Goal: Information Seeking & Learning: Learn about a topic

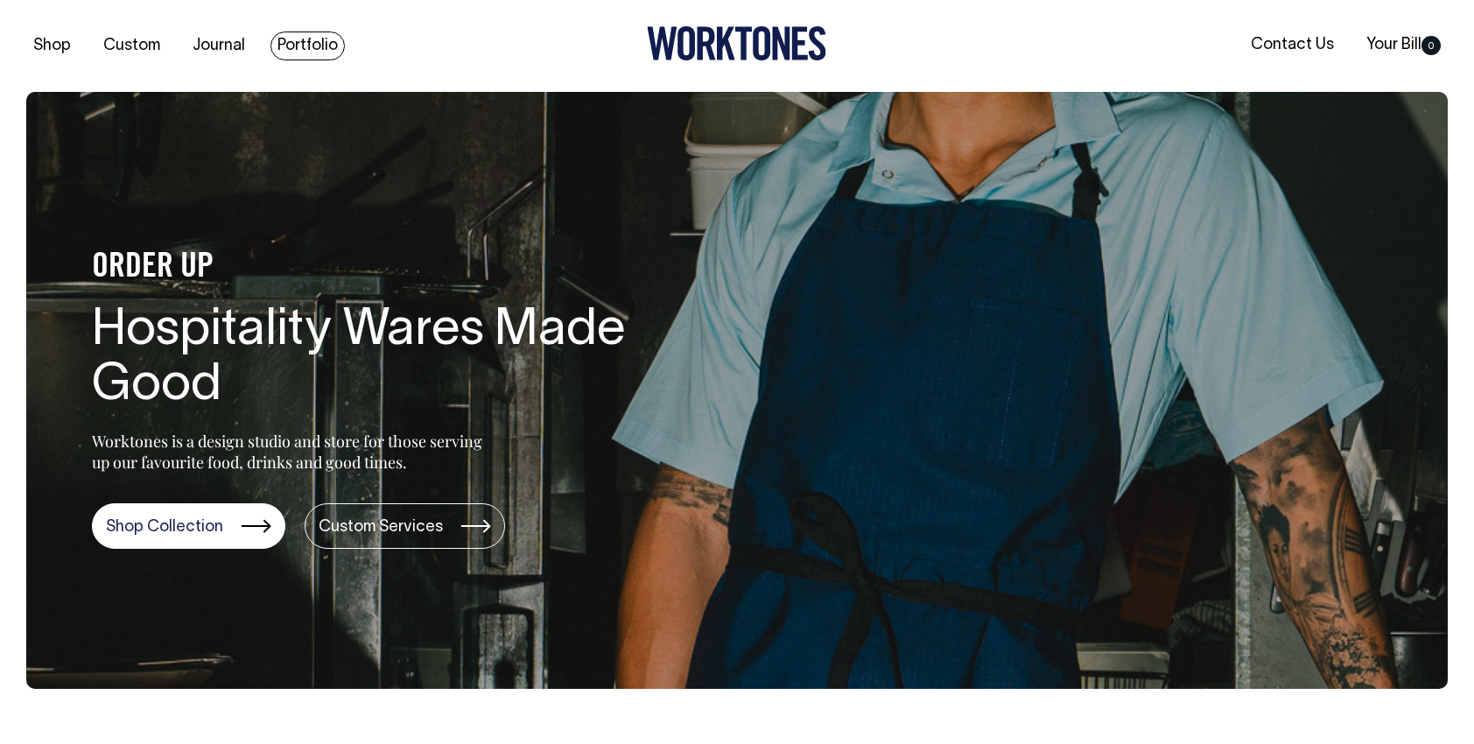
click at [292, 46] on link "Portfolio" at bounding box center [308, 46] width 74 height 29
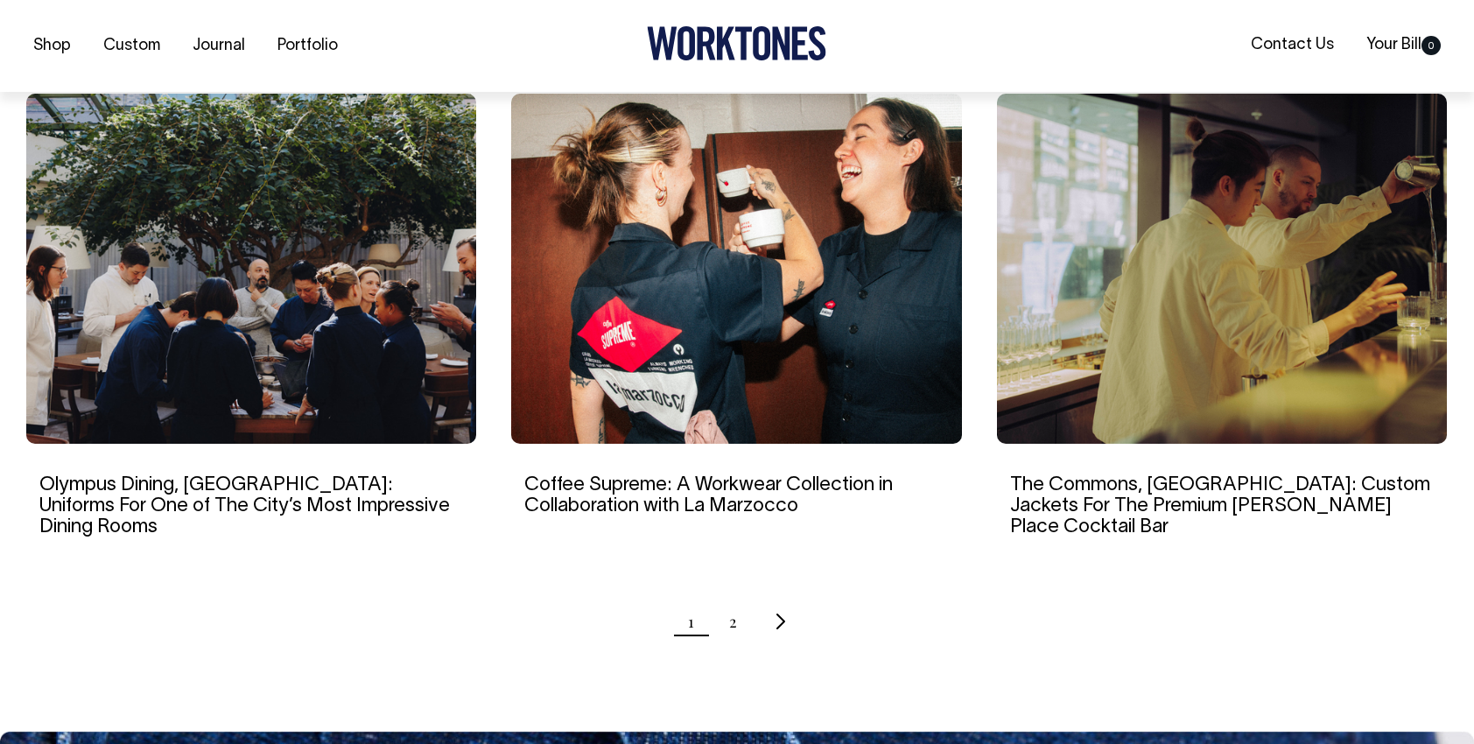
scroll to position [1663, 0]
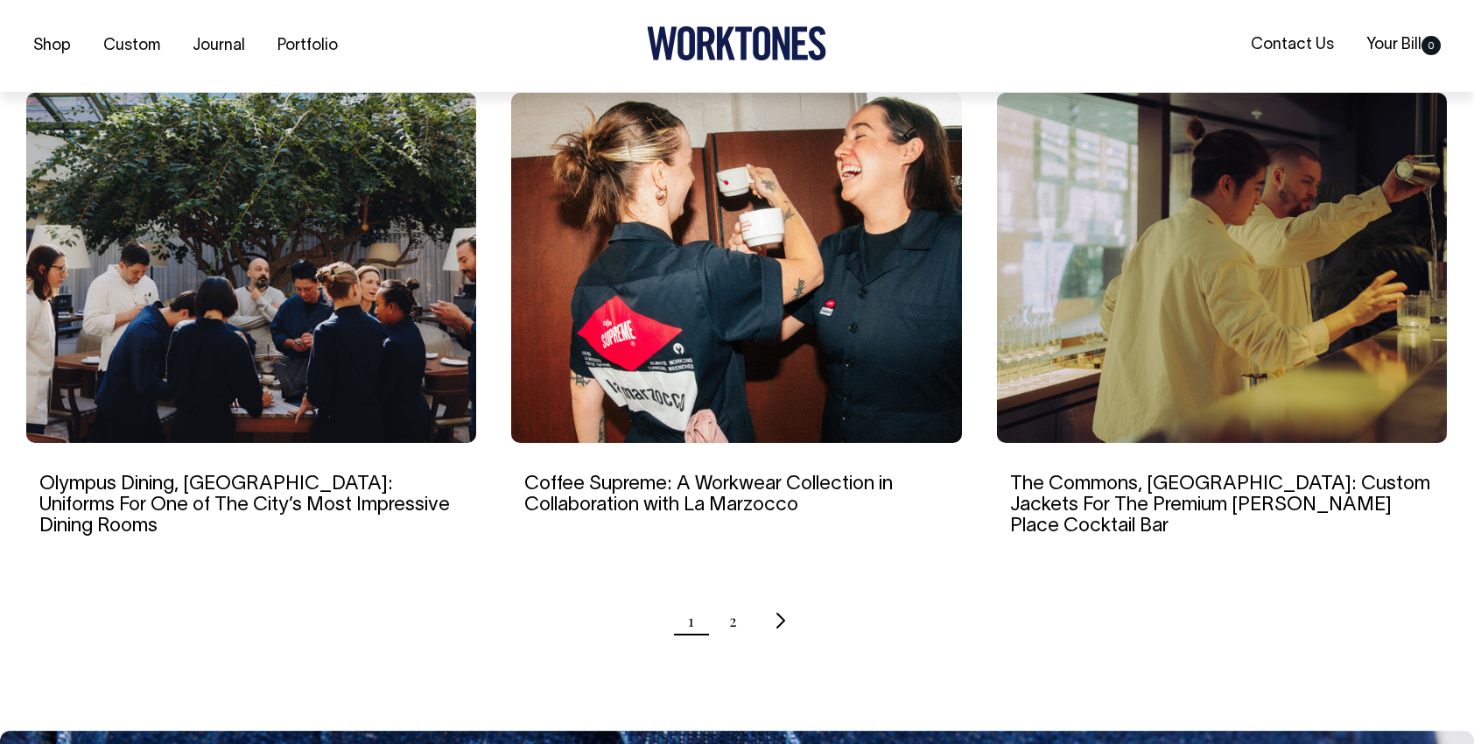
click at [1148, 320] on img at bounding box center [1222, 268] width 450 height 350
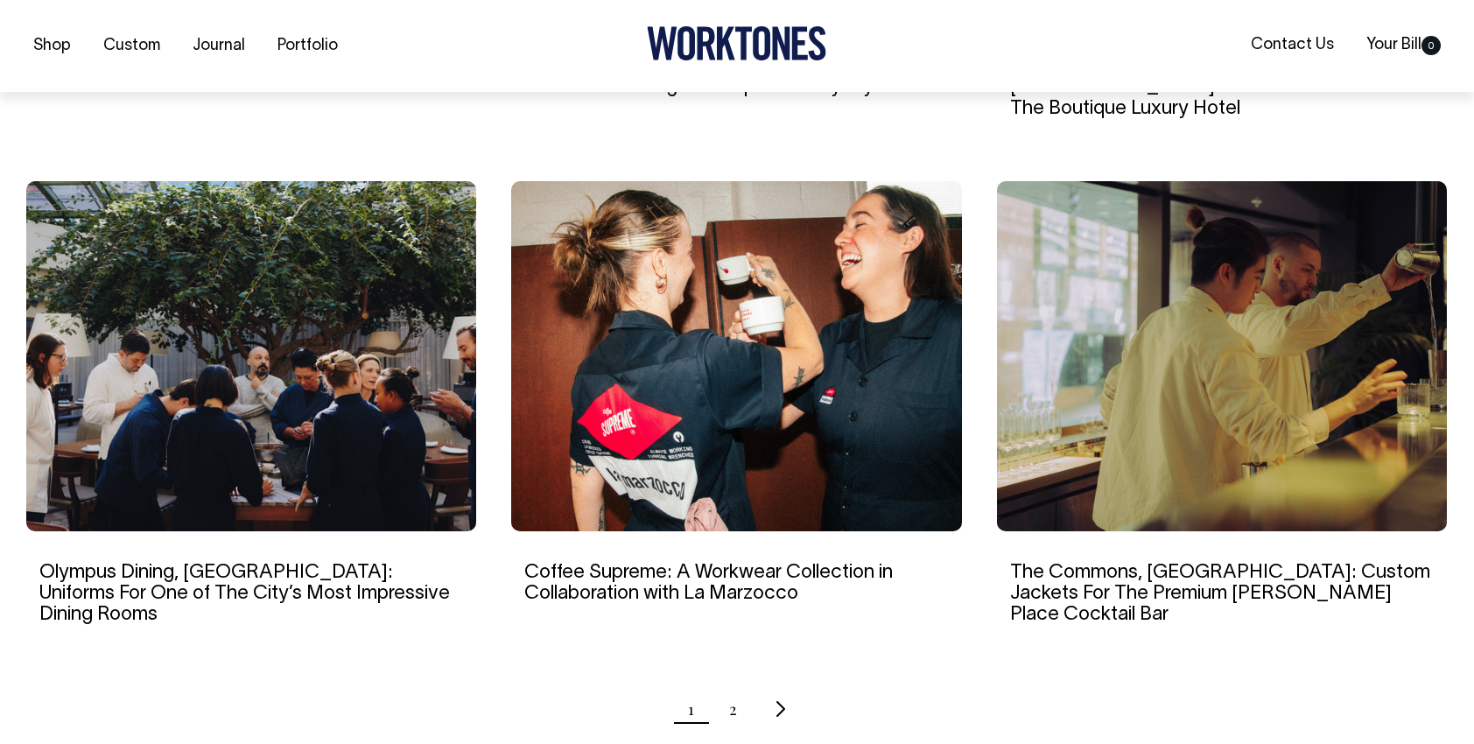
scroll to position [1576, 0]
click at [745, 686] on ul "1 2" at bounding box center [737, 708] width 1422 height 44
click at [724, 686] on ul "1 2" at bounding box center [737, 708] width 1422 height 44
click at [734, 686] on link "2" at bounding box center [733, 708] width 8 height 44
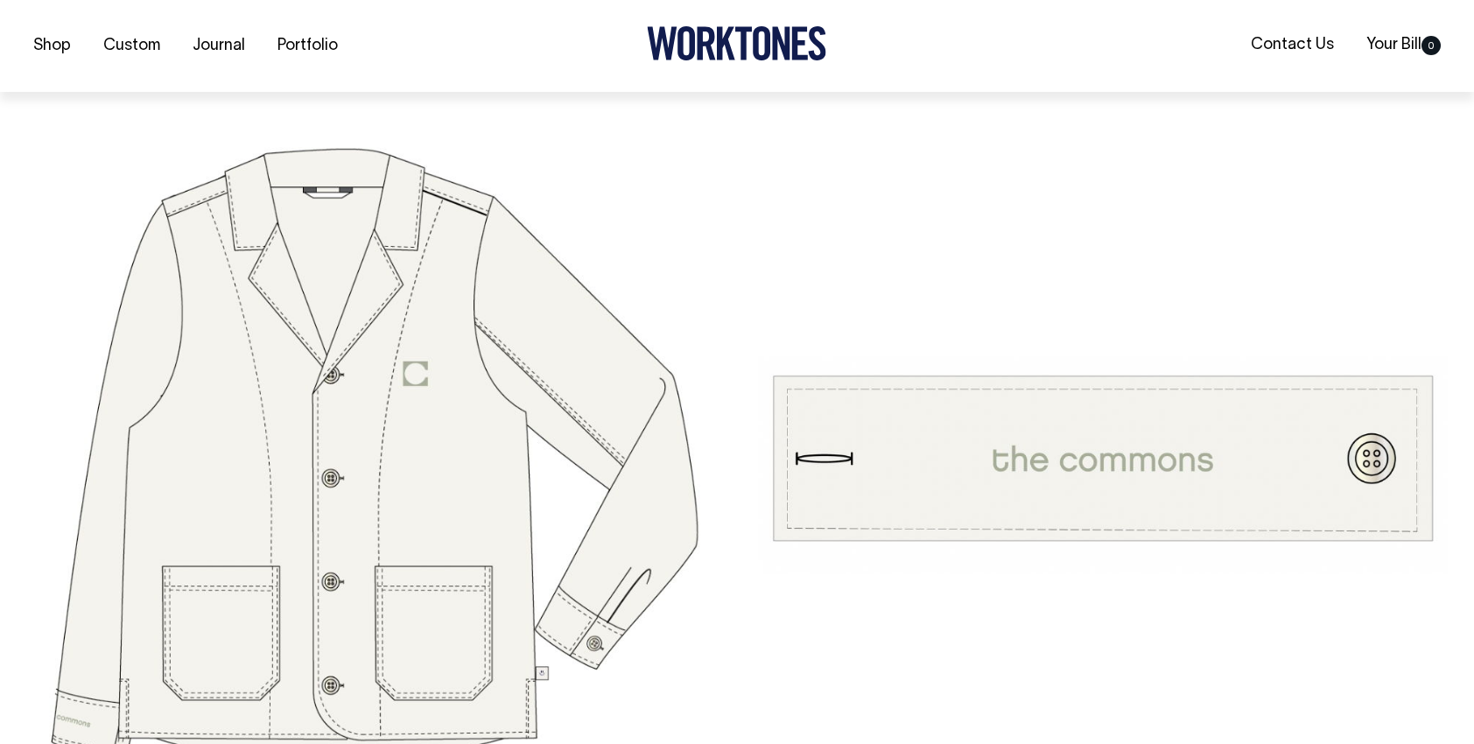
scroll to position [5165, 0]
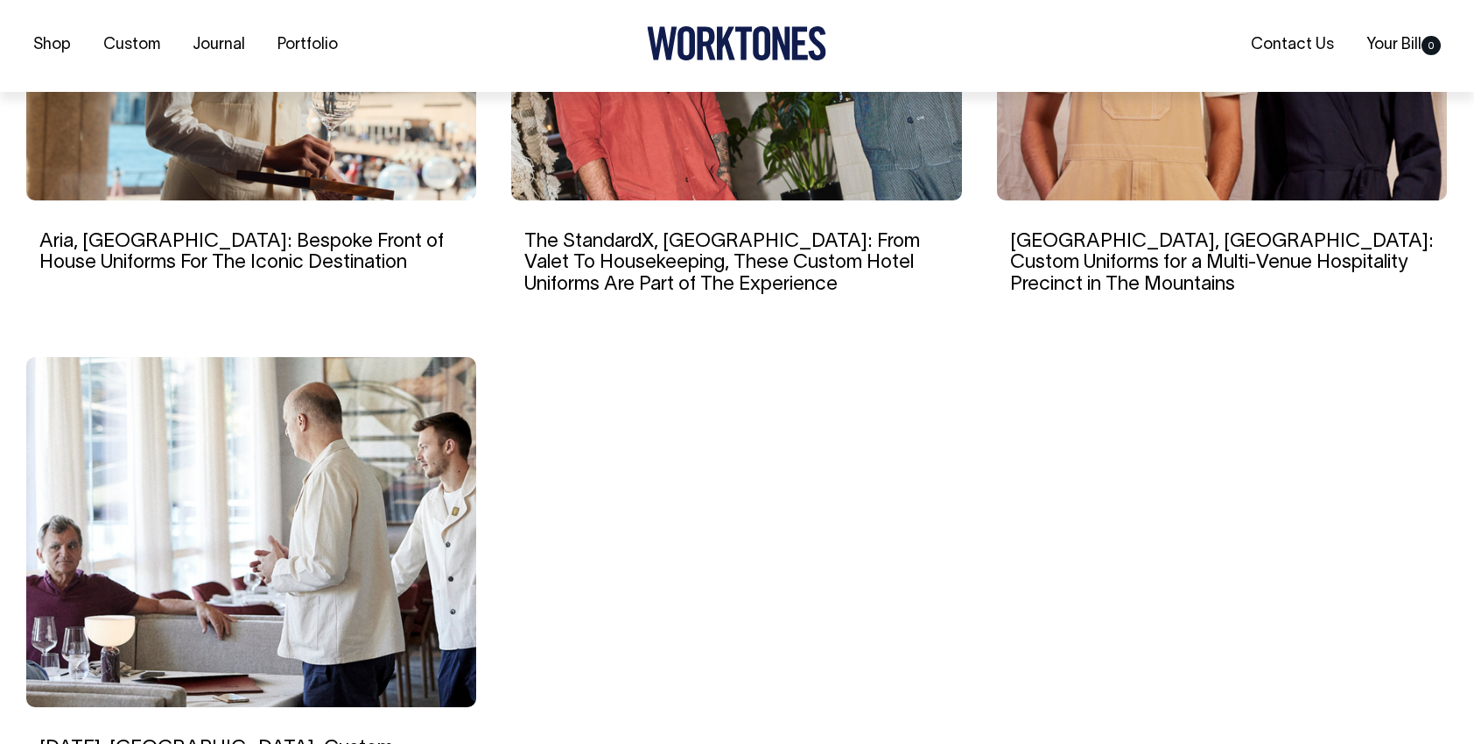
scroll to position [1401, 0]
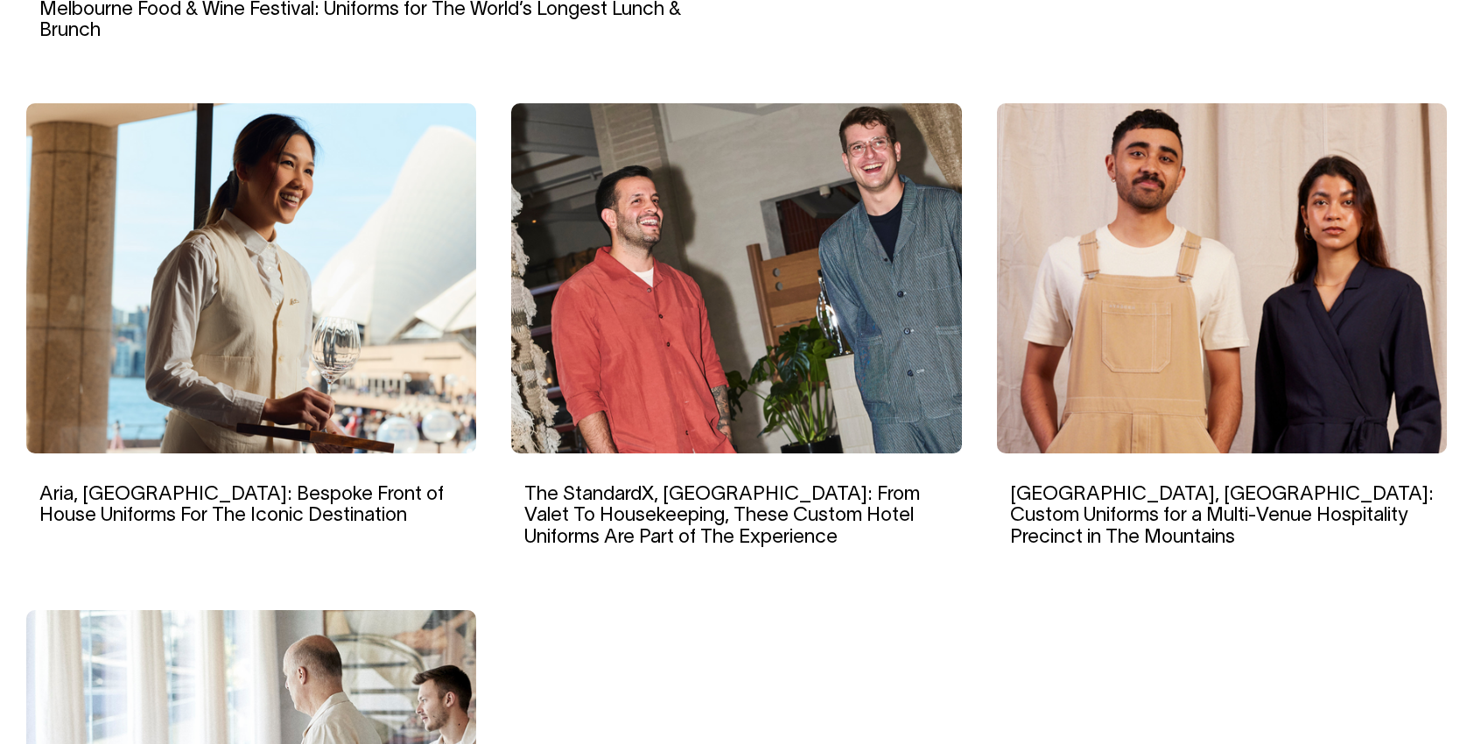
click at [329, 305] on img at bounding box center [251, 278] width 450 height 350
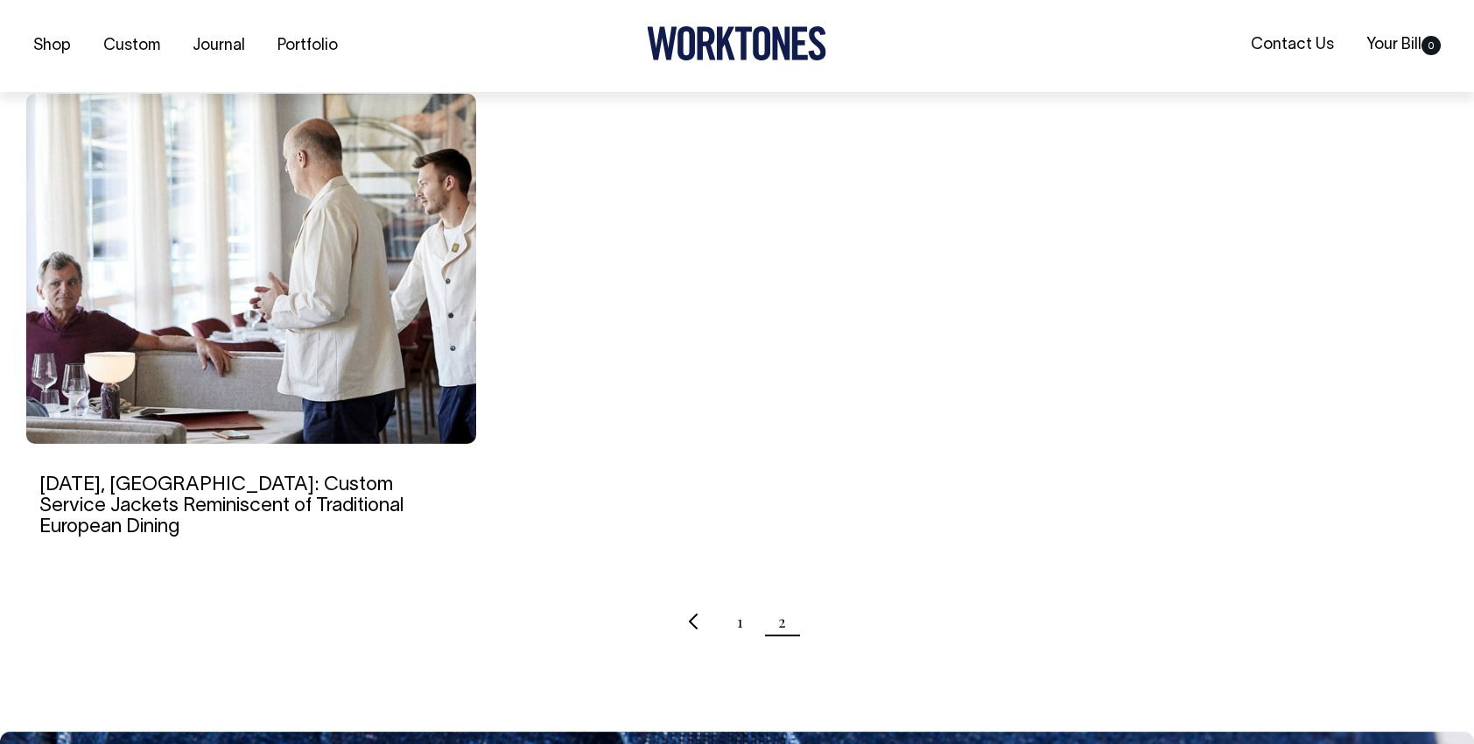
scroll to position [1663, 0]
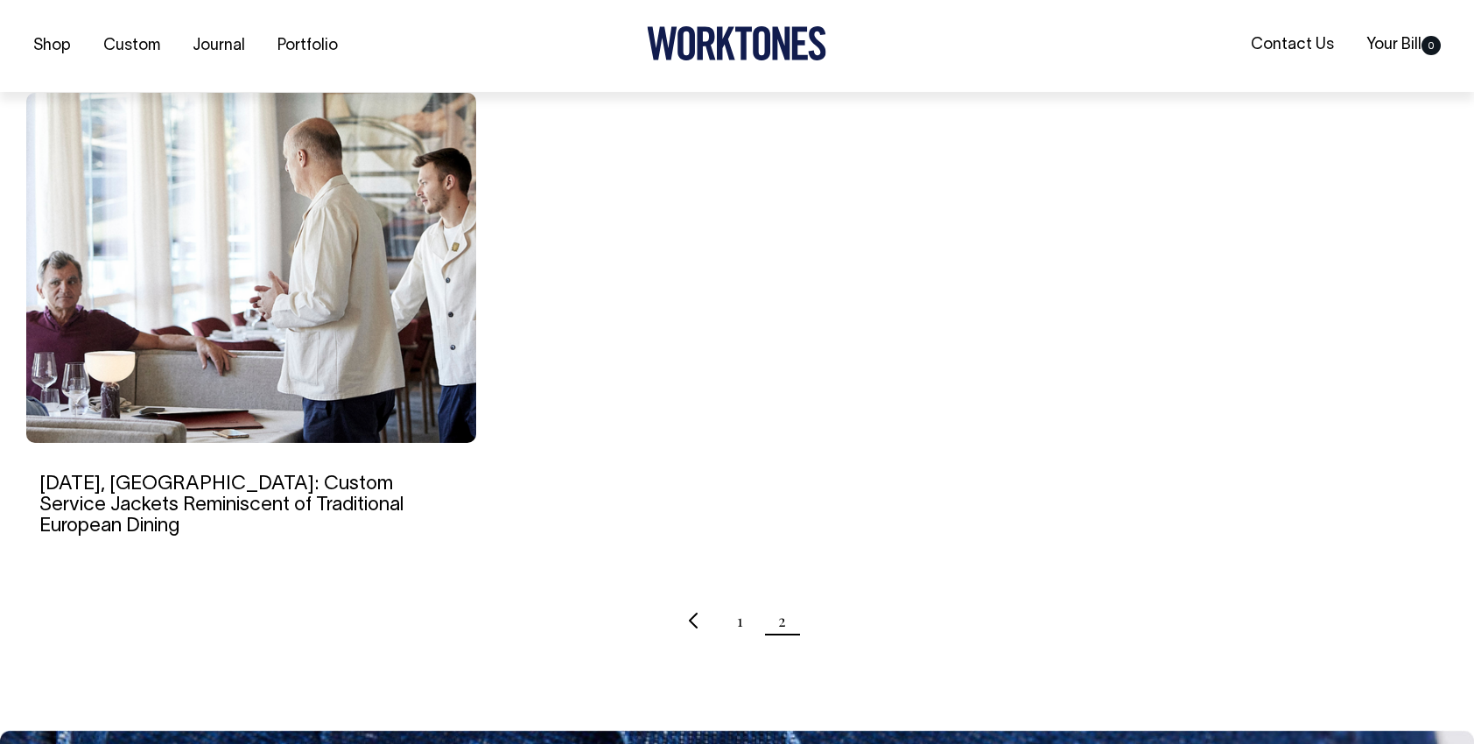
click at [269, 270] on img at bounding box center [251, 268] width 450 height 350
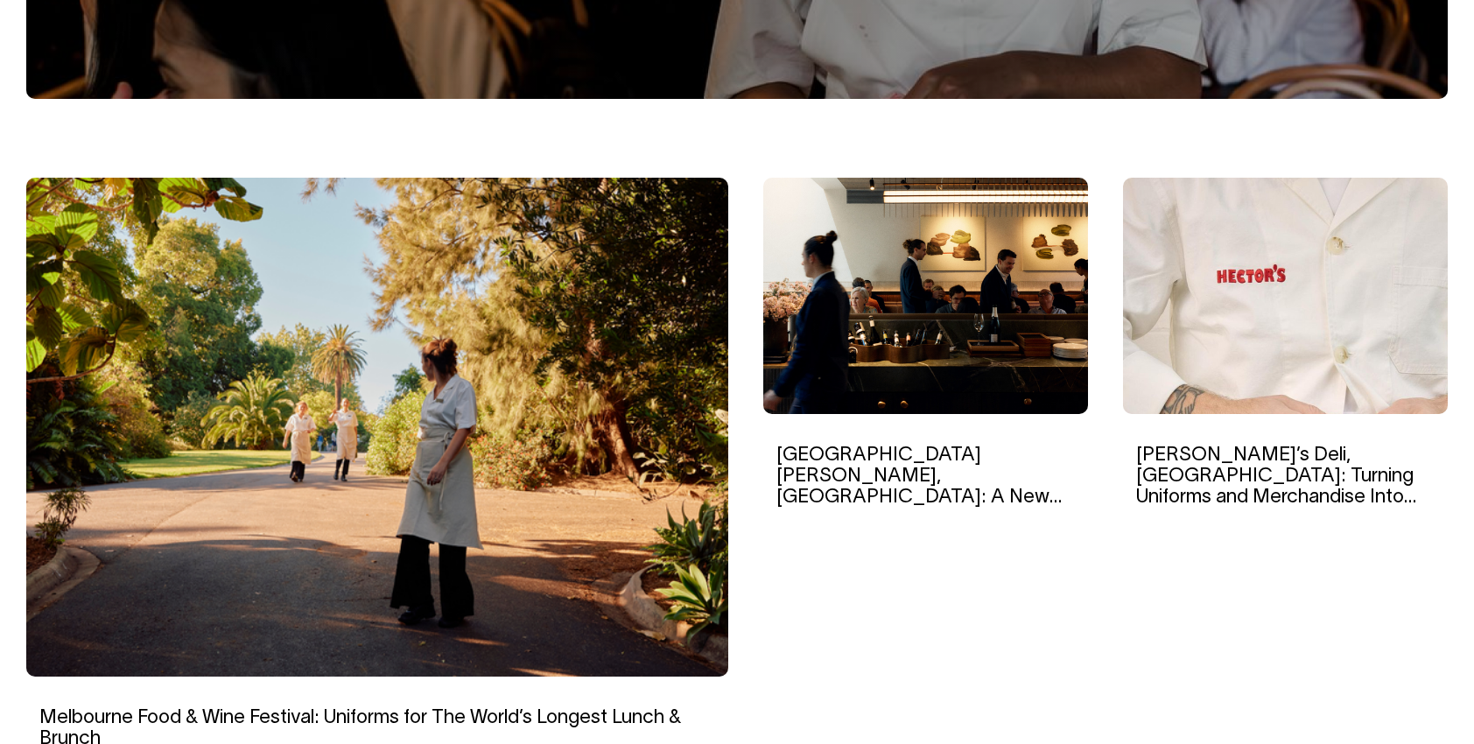
scroll to position [438, 0]
click at [888, 331] on img at bounding box center [925, 296] width 325 height 236
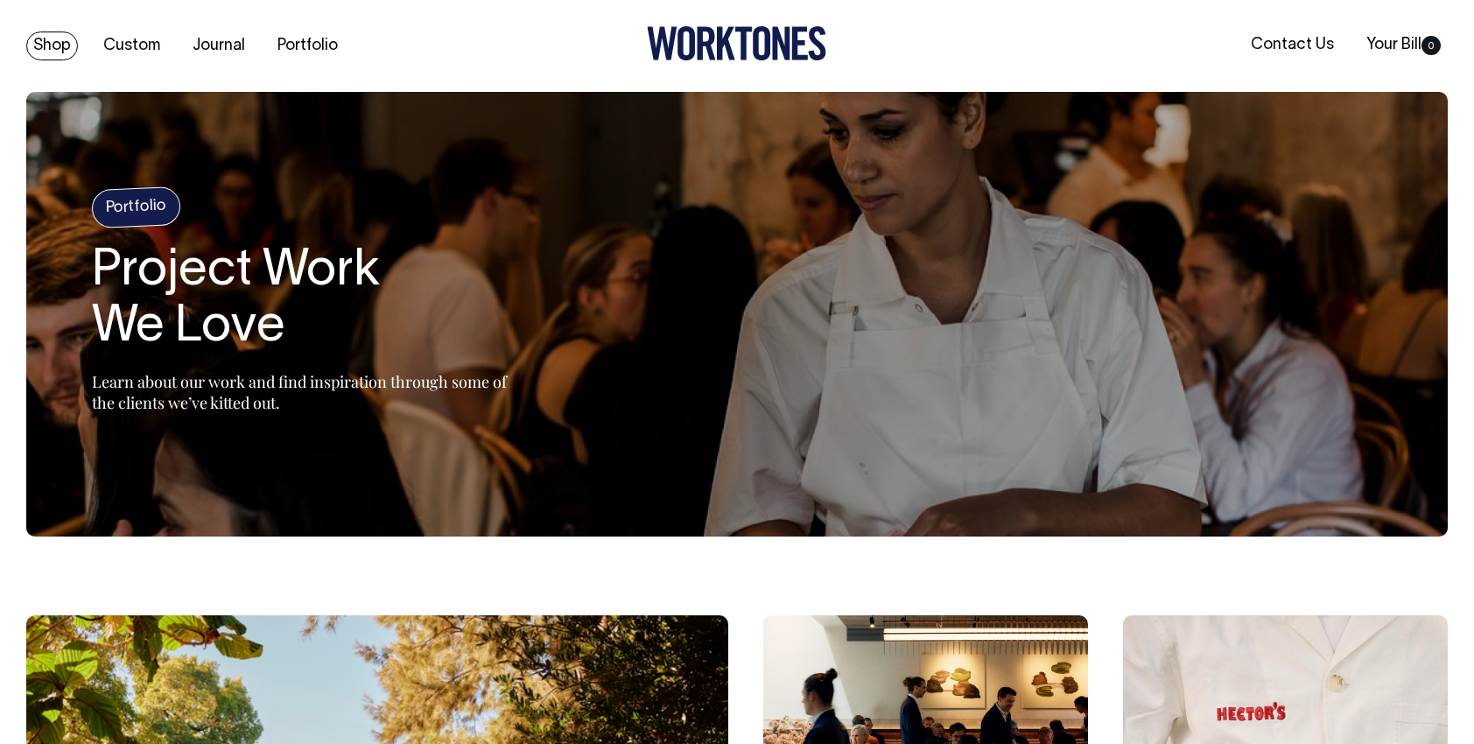
scroll to position [0, 0]
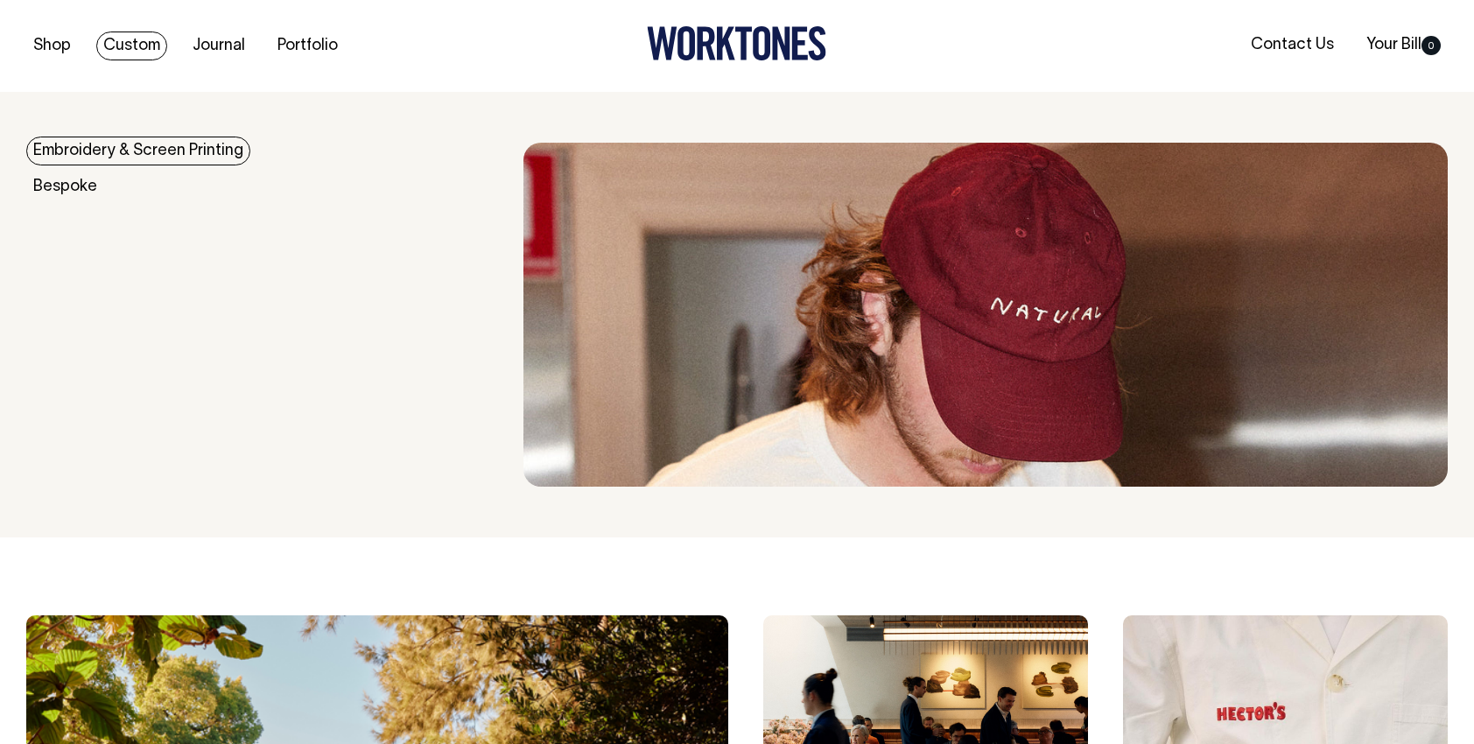
click at [140, 45] on link "Custom" at bounding box center [131, 46] width 71 height 29
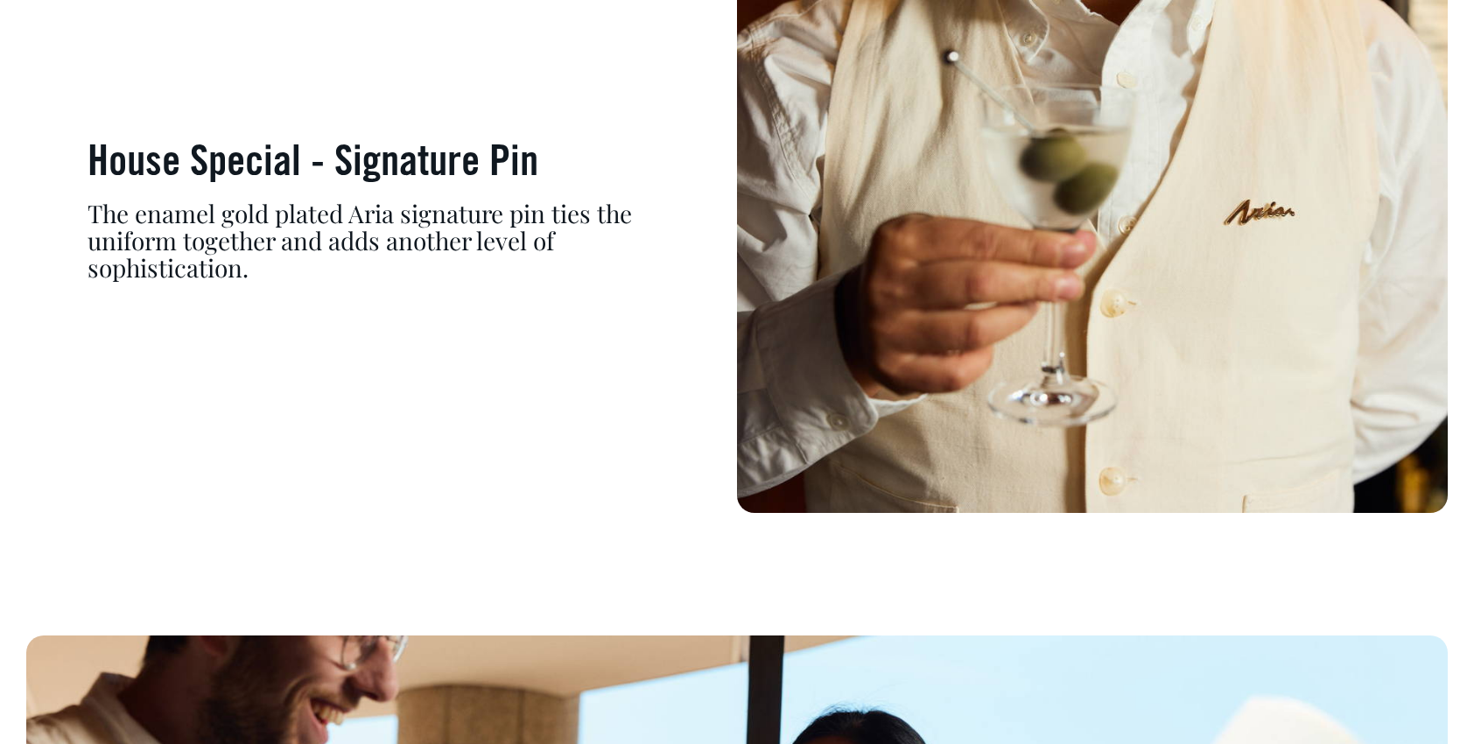
scroll to position [11643, 0]
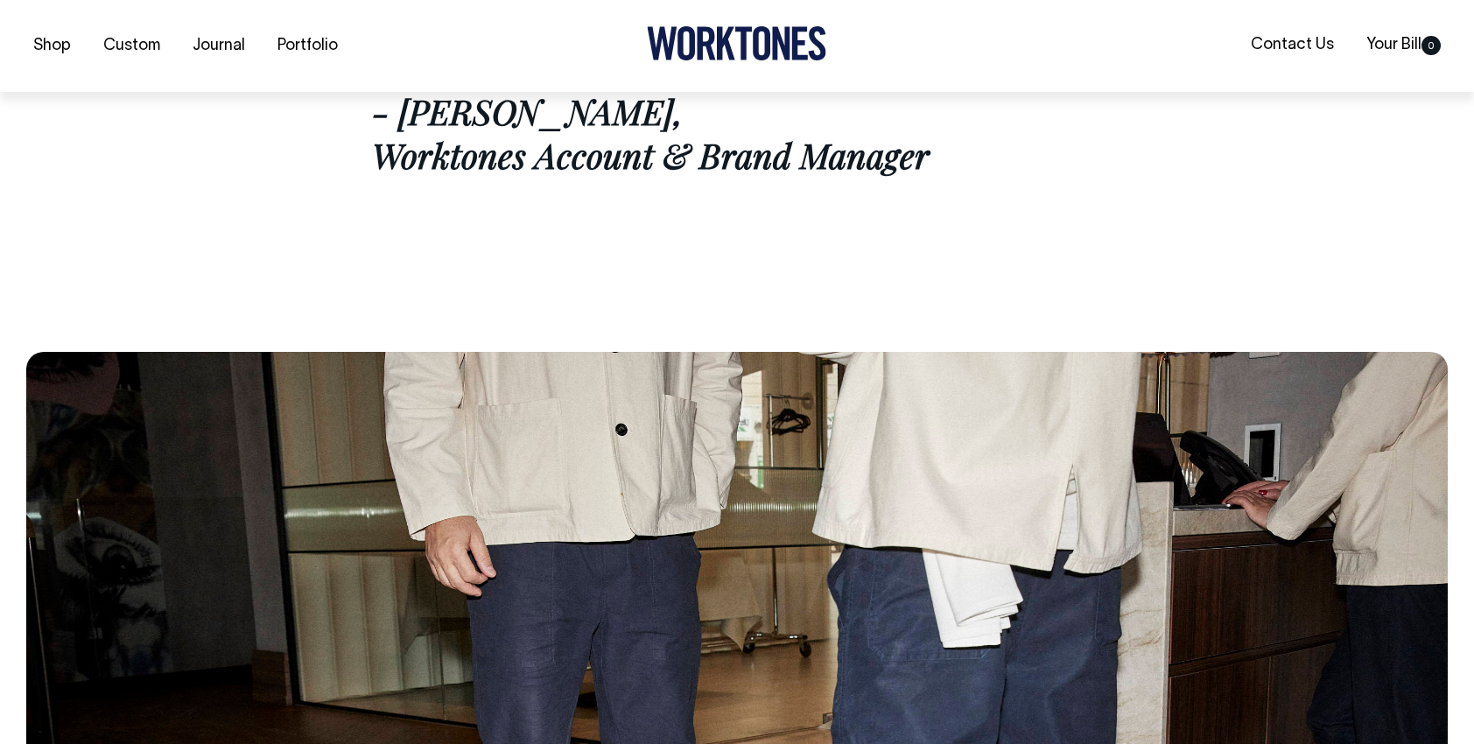
scroll to position [9980, 0]
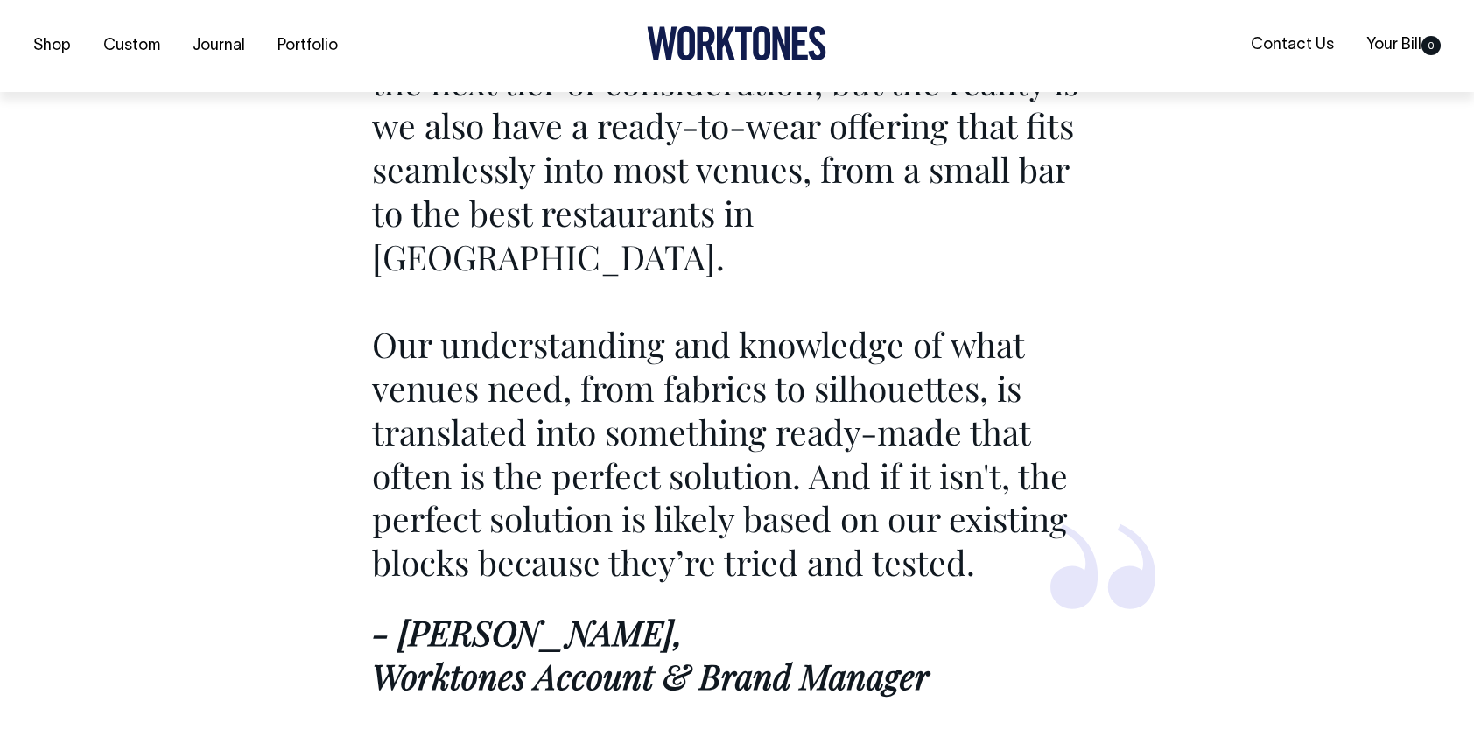
scroll to position [7789, 0]
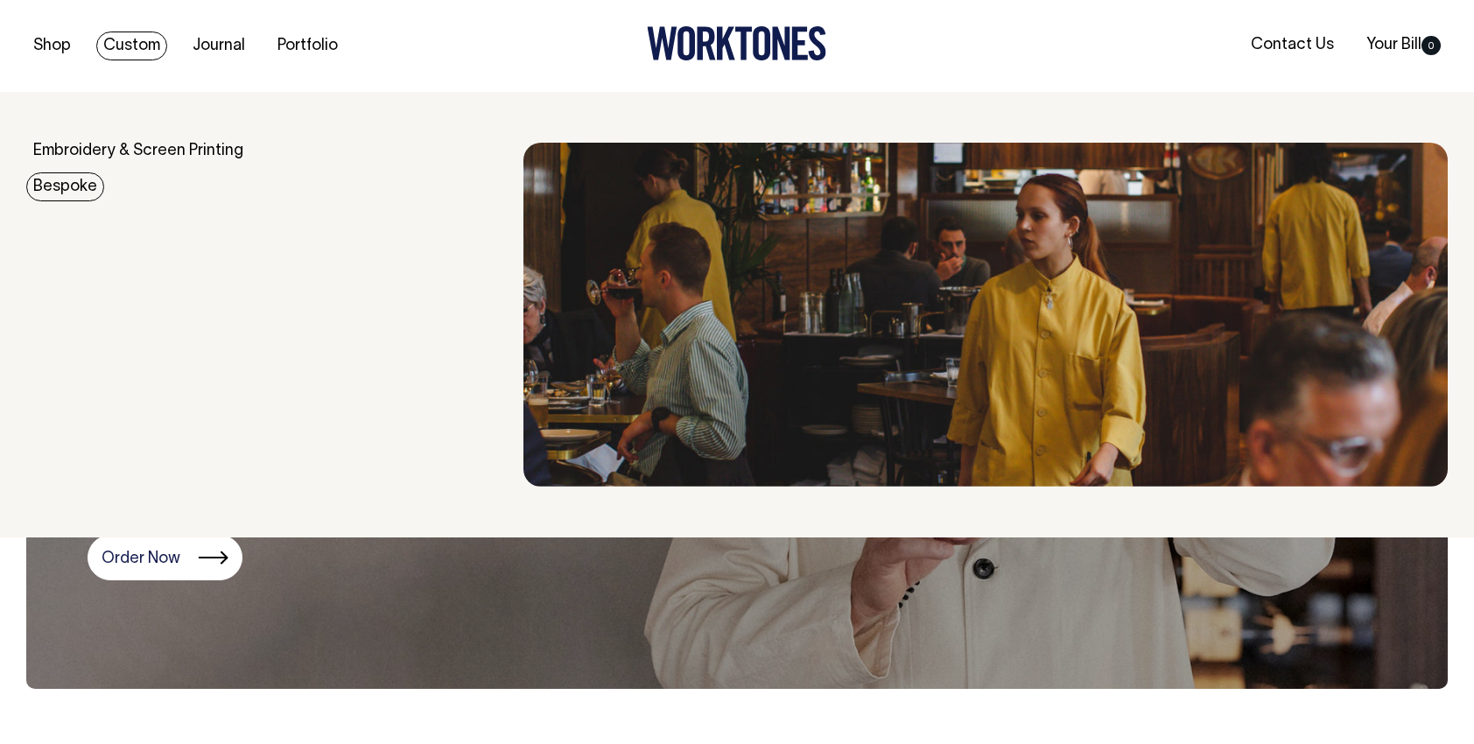
click at [63, 196] on link "Bespoke" at bounding box center [65, 186] width 78 height 29
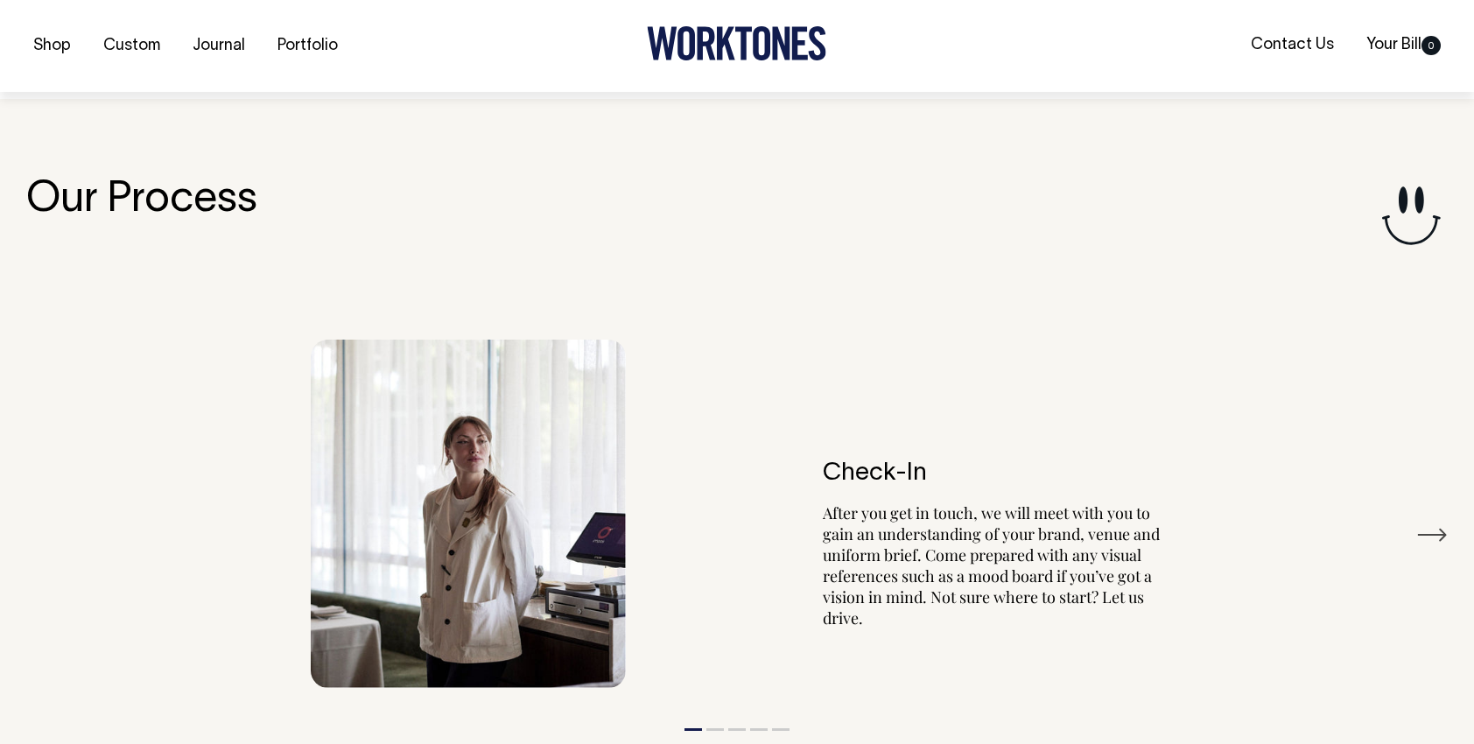
scroll to position [3010, 0]
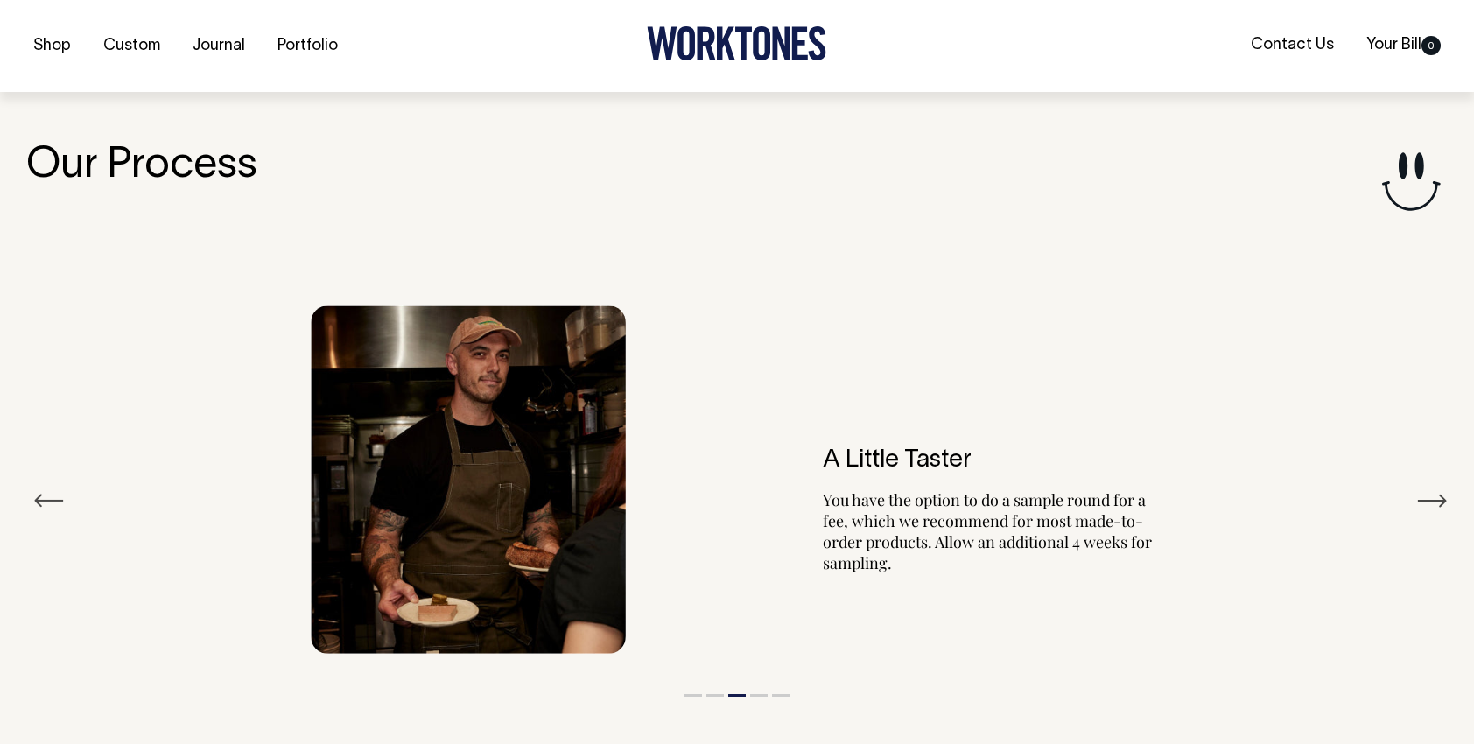
click at [40, 494] on button "Previous" at bounding box center [49, 501] width 32 height 26
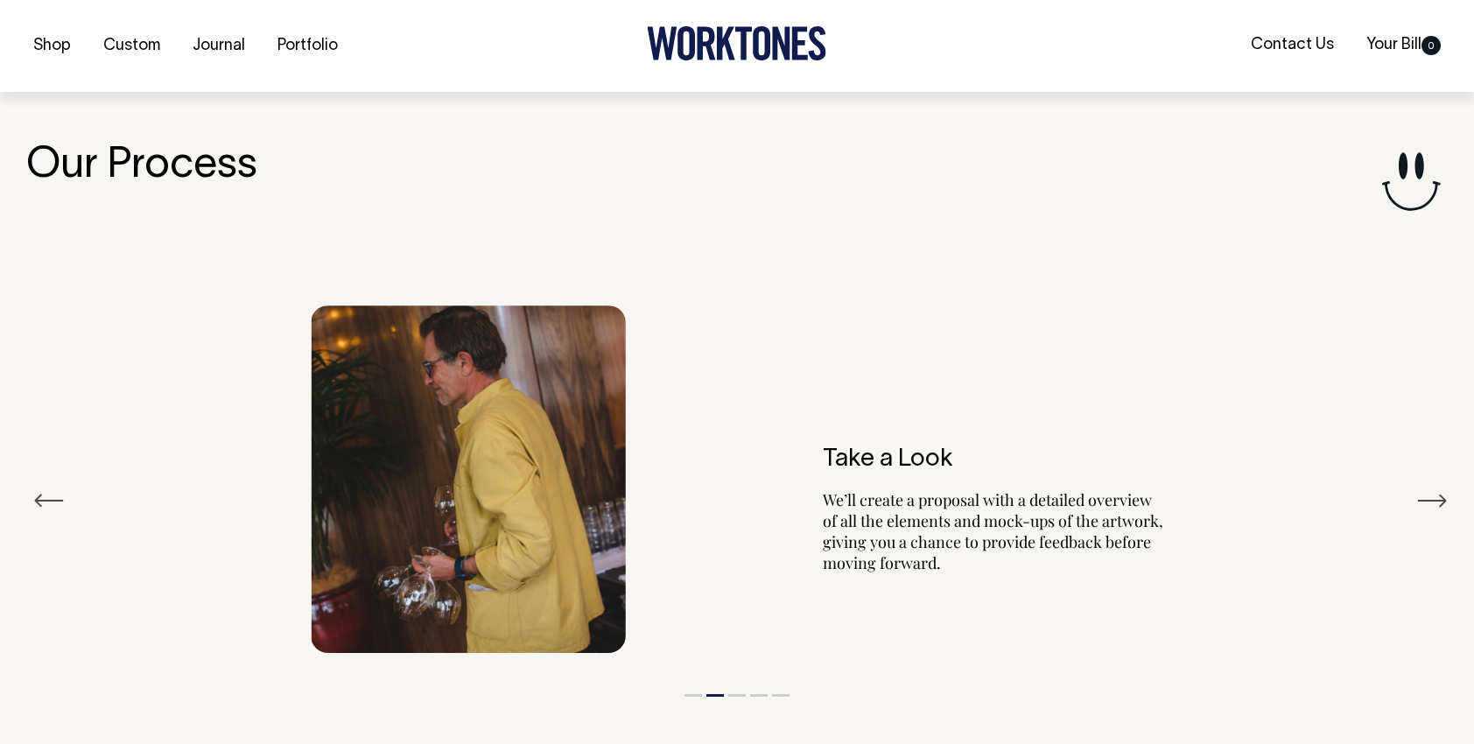
click at [40, 494] on button "Previous" at bounding box center [49, 501] width 32 height 26
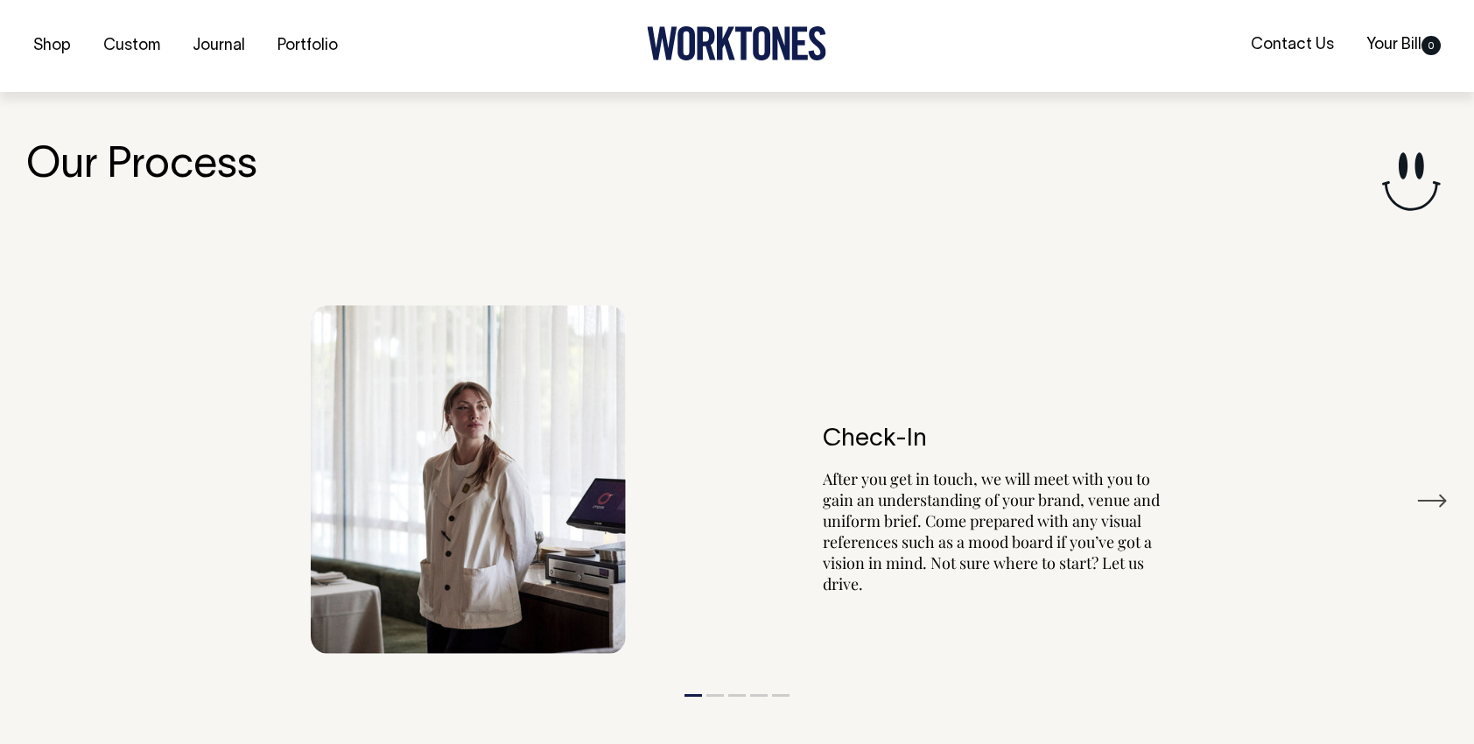
click at [1458, 496] on div "Our Process Previous Check-In After you get in touch, we will meet with you to …" at bounding box center [737, 494] width 1474 height 701
click at [1438, 497] on button "Next" at bounding box center [1432, 501] width 32 height 26
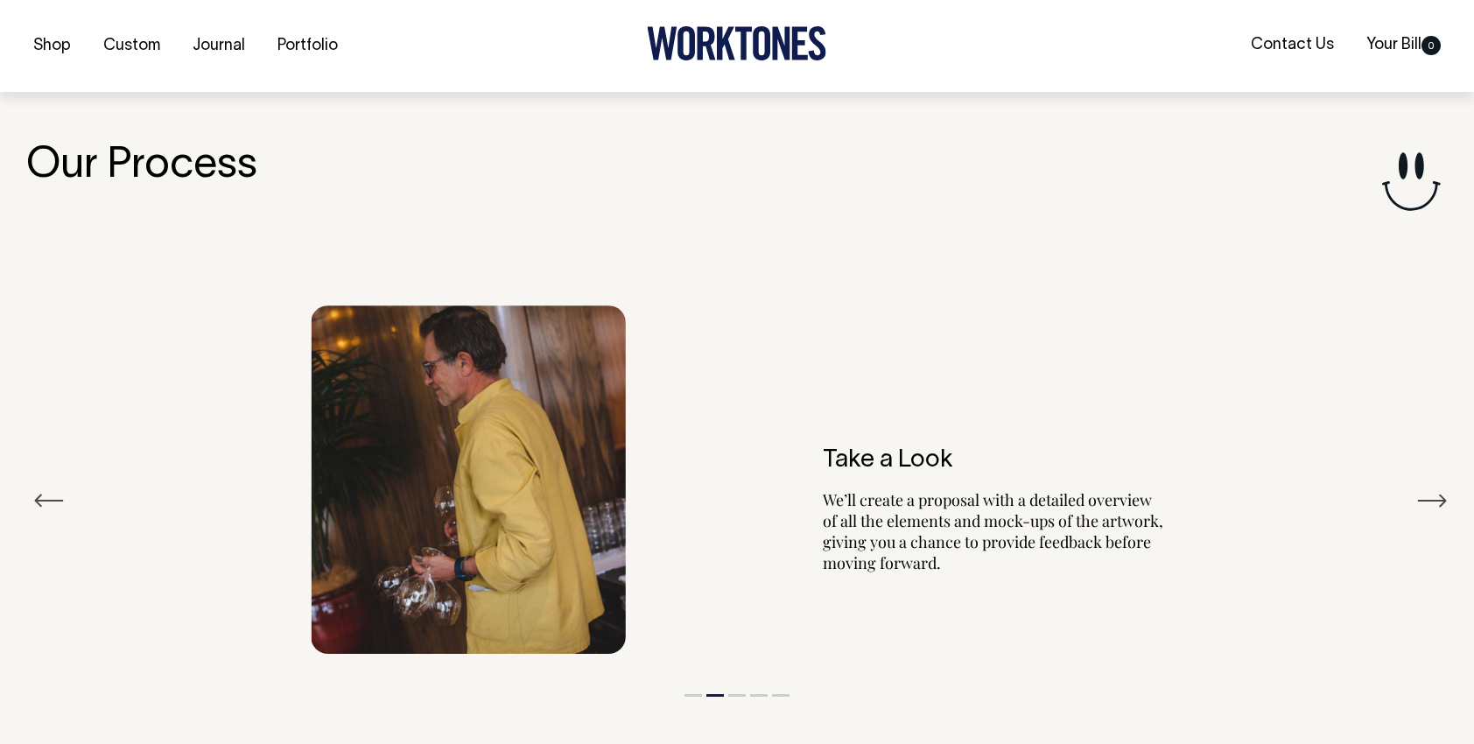
click at [1438, 497] on button "Next" at bounding box center [1432, 501] width 32 height 26
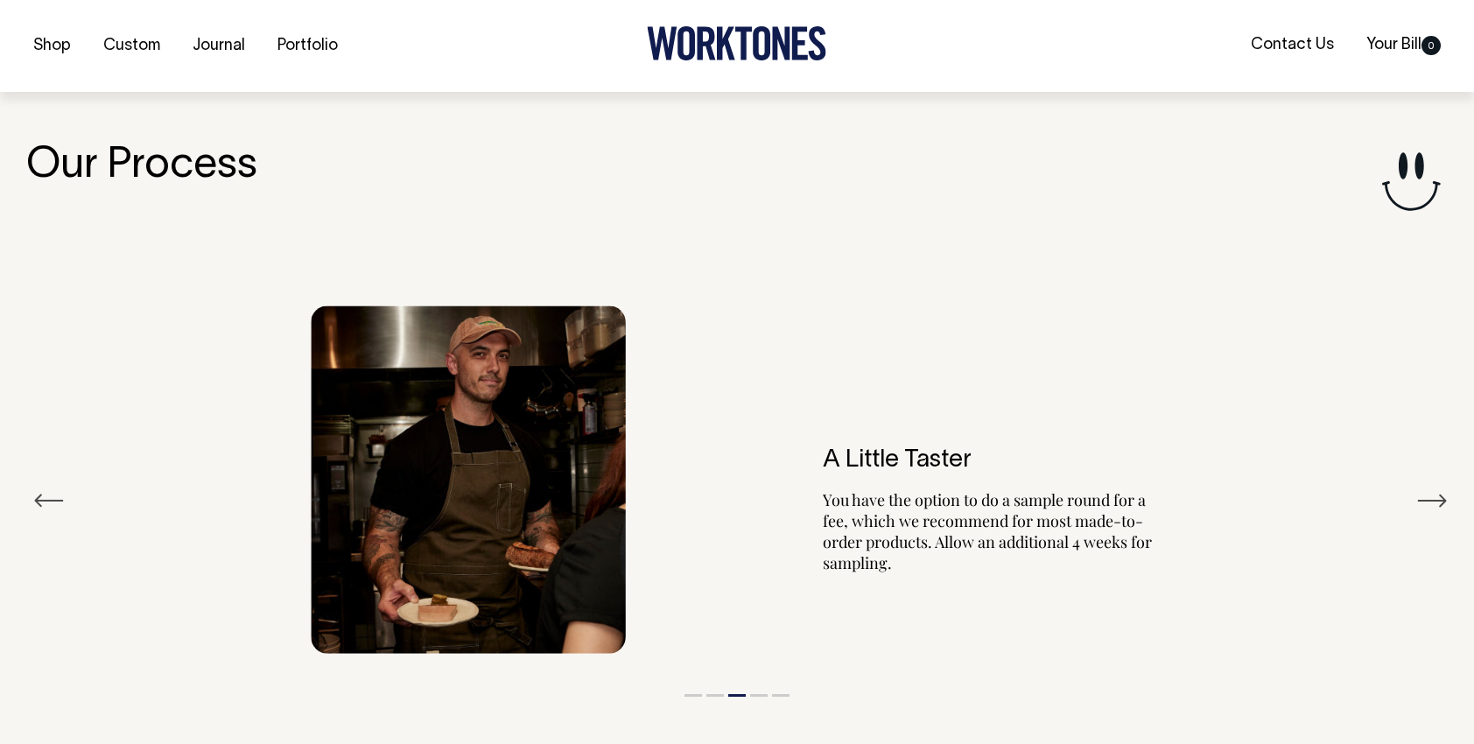
click at [1438, 497] on button "Next" at bounding box center [1432, 501] width 32 height 26
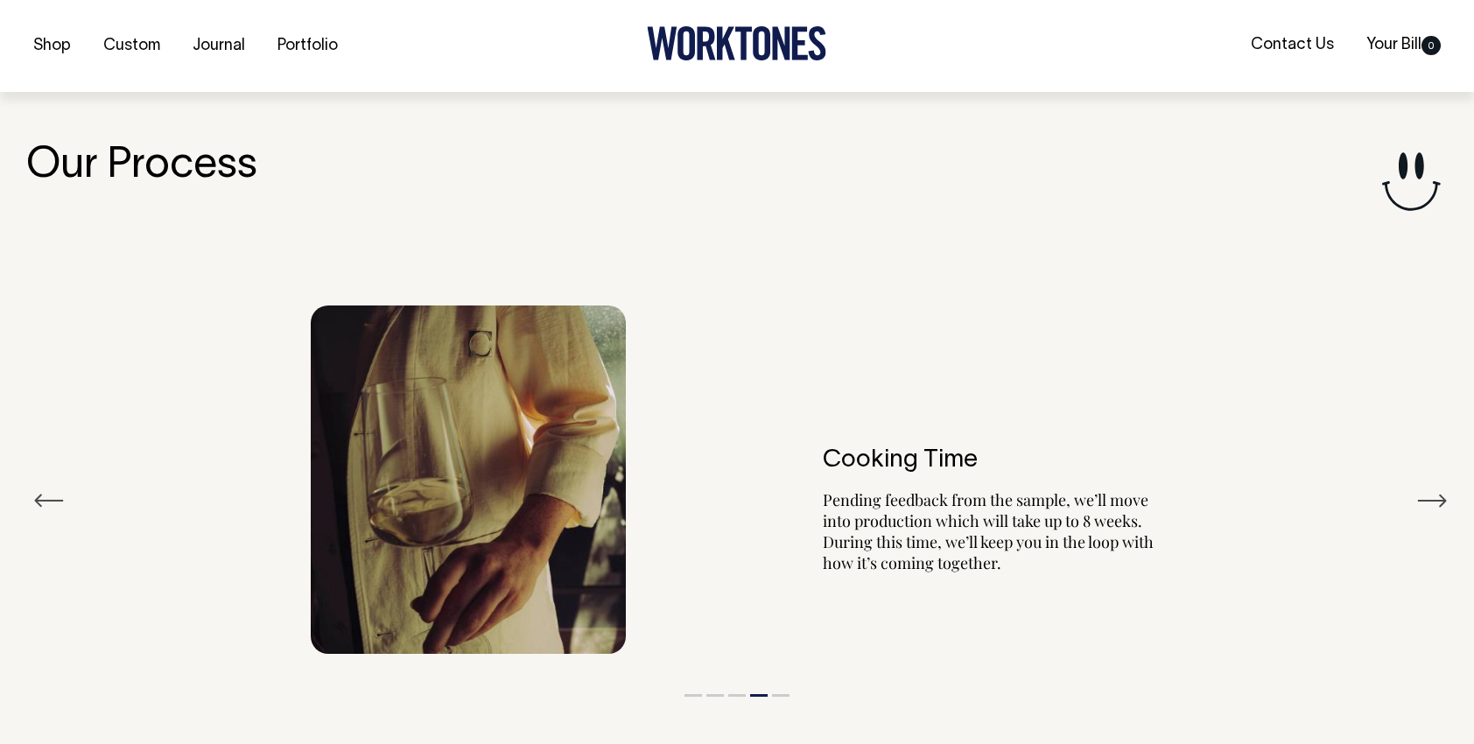
click at [1438, 497] on button "Next" at bounding box center [1432, 501] width 32 height 26
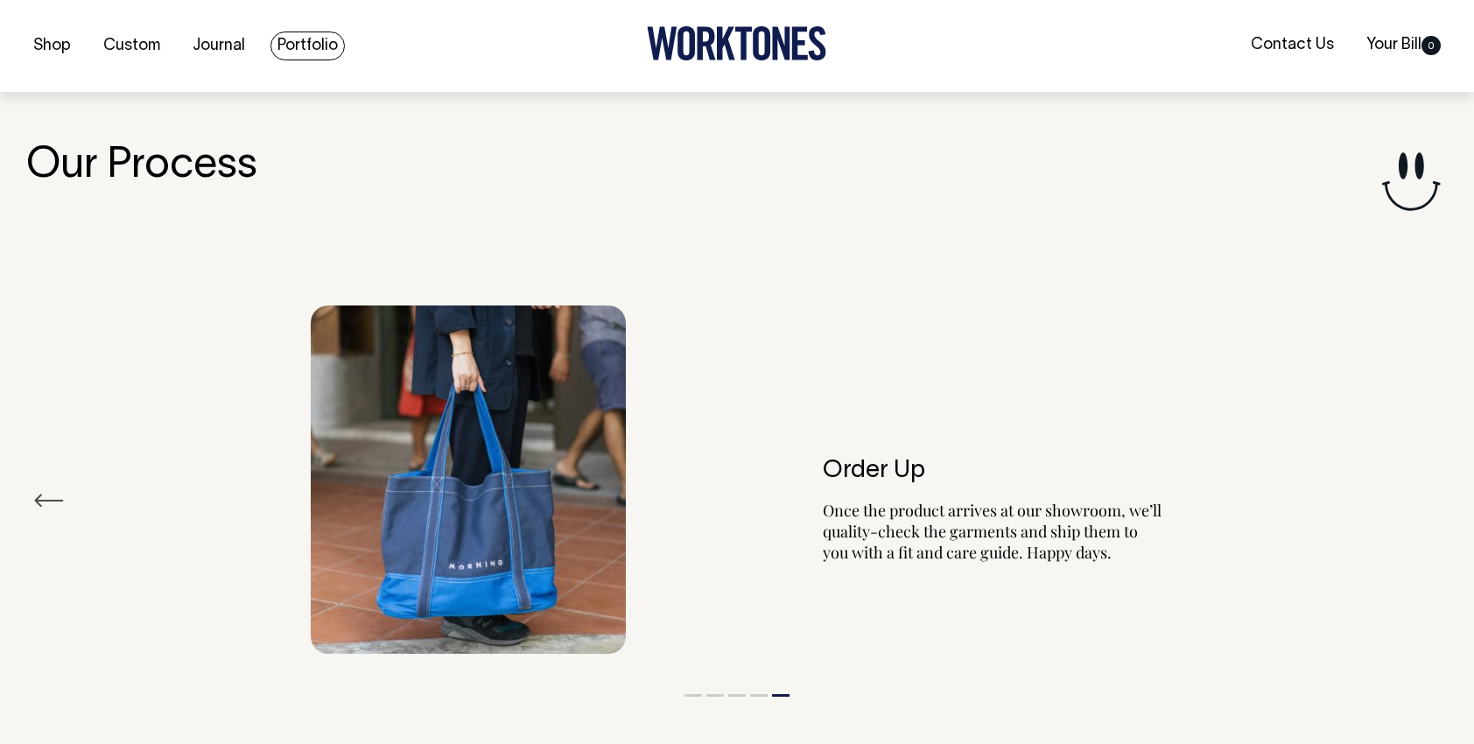
click at [292, 46] on link "Portfolio" at bounding box center [308, 46] width 74 height 29
